Goal: Information Seeking & Learning: Learn about a topic

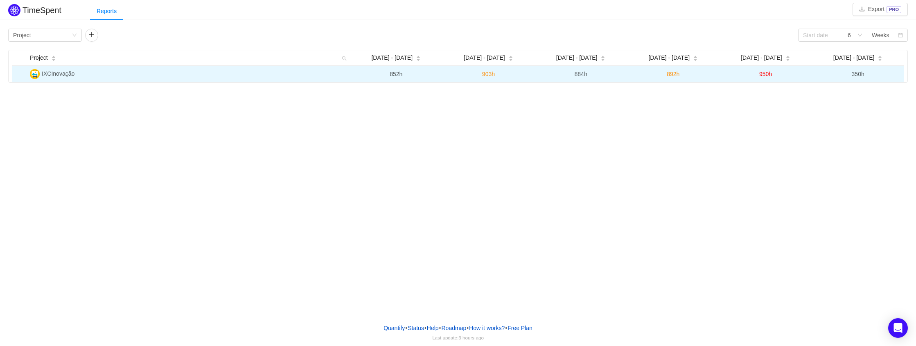
click at [98, 77] on td "IXCInovação" at bounding box center [188, 74] width 323 height 16
click at [104, 76] on td "IXCInovação" at bounding box center [188, 74] width 323 height 16
click at [893, 73] on td "350h" at bounding box center [857, 74] width 92 height 16
click at [791, 74] on td "950h" at bounding box center [765, 74] width 92 height 16
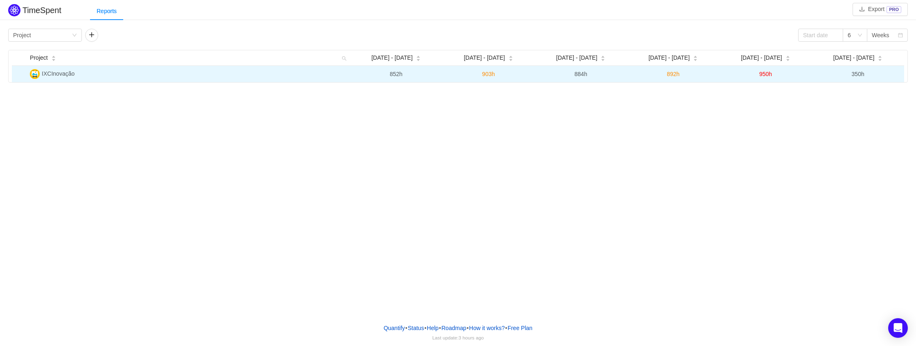
click at [791, 74] on td "950h" at bounding box center [765, 74] width 92 height 16
drag, startPoint x: 775, startPoint y: 74, endPoint x: 771, endPoint y: 74, distance: 4.5
click at [774, 74] on td "950h" at bounding box center [765, 74] width 92 height 16
click at [771, 74] on span "950h" at bounding box center [765, 74] width 13 height 7
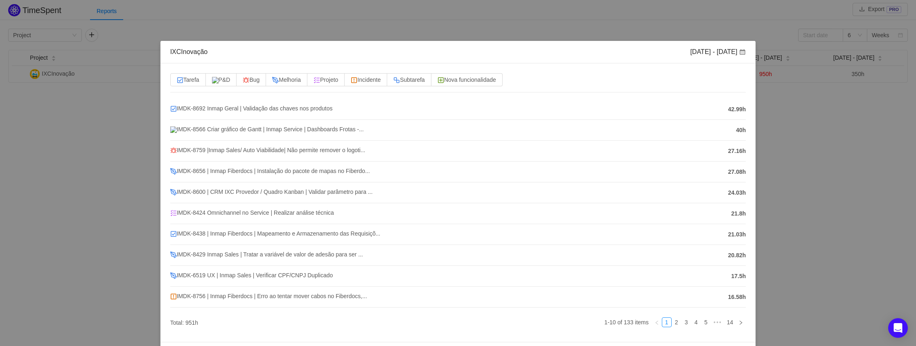
click at [456, 10] on div "IXCInovação [DATE] - [DATE] Tarefa P&D Bug Melhoria Projeto Incidente Subtarefa…" at bounding box center [458, 173] width 916 height 346
